Goal: Task Accomplishment & Management: Manage account settings

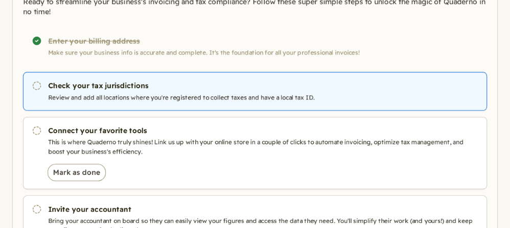
click at [39, 85] on icon "Pending" at bounding box center [37, 86] width 10 height 10
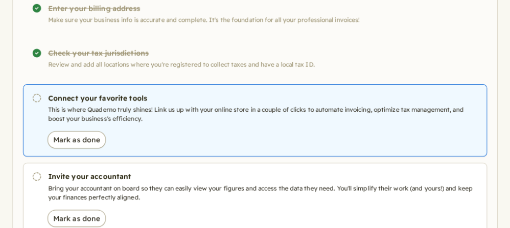
scroll to position [155, 0]
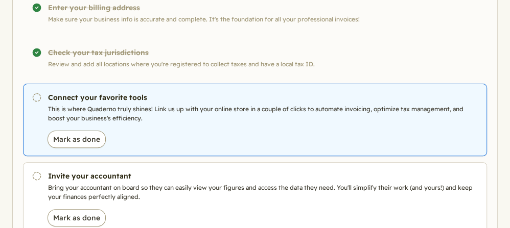
click at [133, 105] on p "This is where Quaderno truly shines! Link us up with your online store in a cou…" at bounding box center [263, 114] width 430 height 18
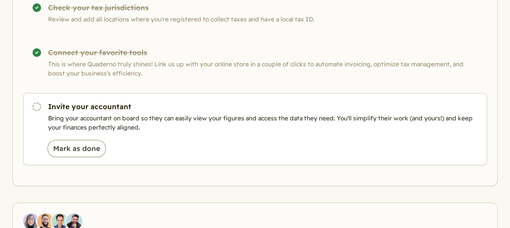
scroll to position [193, 0]
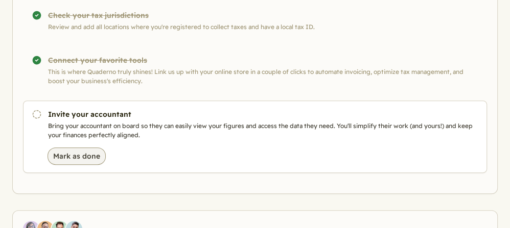
click at [76, 152] on button "Mark as done" at bounding box center [77, 156] width 58 height 17
